Goal: Task Accomplishment & Management: Complete application form

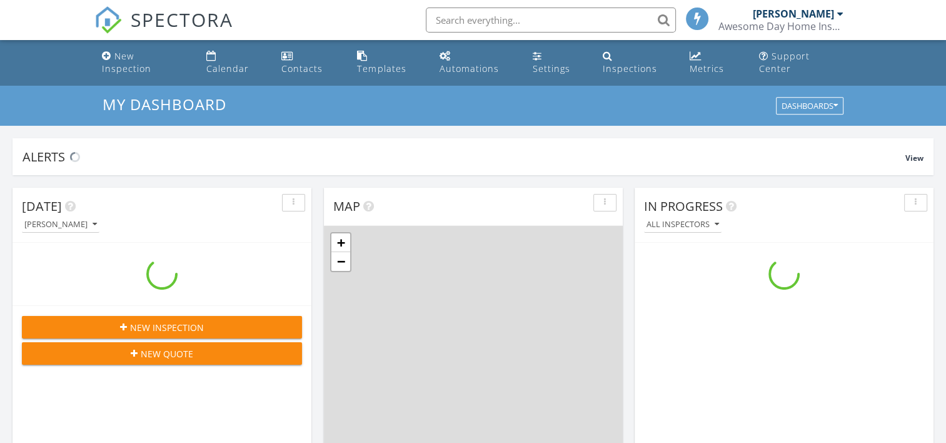
scroll to position [1157, 965]
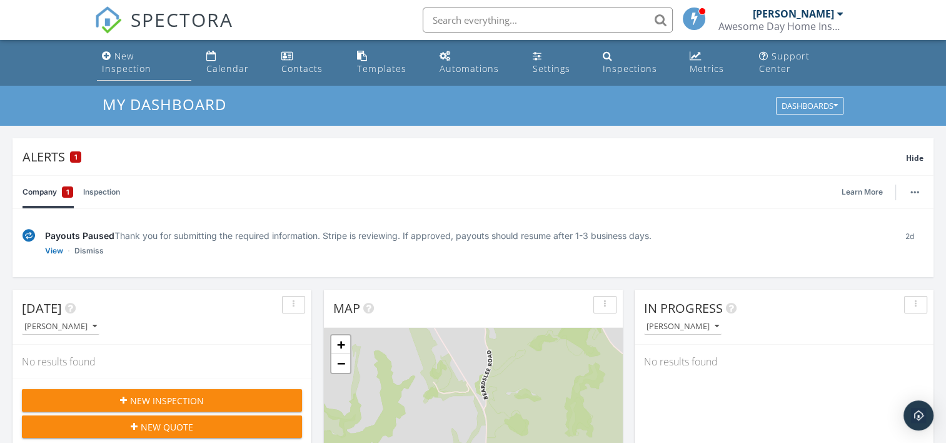
click at [151, 51] on div "New Inspection" at bounding box center [126, 62] width 49 height 24
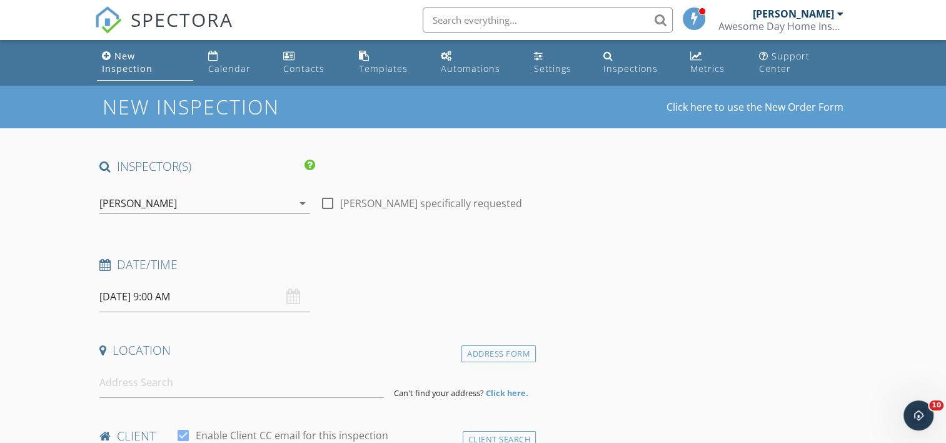
click at [167, 293] on input "09/28/2025 9:00 AM" at bounding box center [204, 296] width 211 height 31
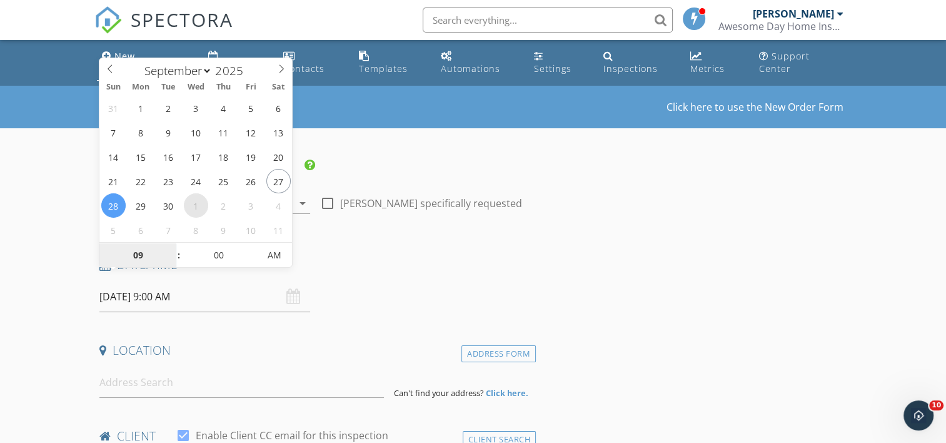
select select "9"
type input "10/01/2025 9:00 AM"
click at [318, 256] on h4 "Date/Time" at bounding box center [314, 264] width 431 height 16
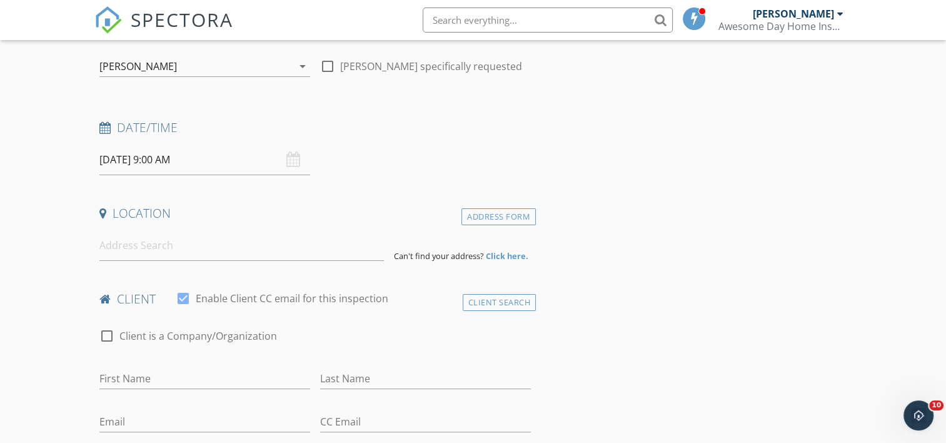
scroll to position [150, 0]
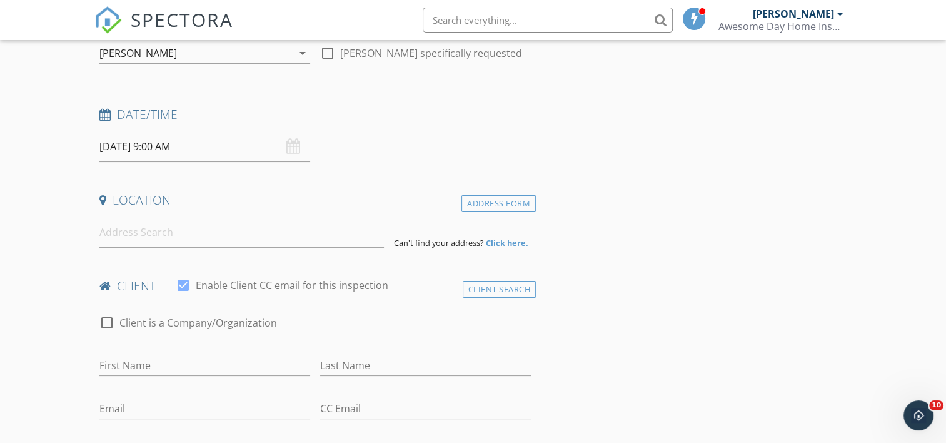
click at [698, 18] on span at bounding box center [694, 18] width 13 height 11
